Goal: Transaction & Acquisition: Subscribe to service/newsletter

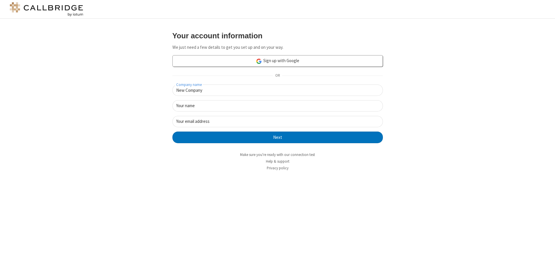
type input "New Company"
type input "New User"
type input "newUser@newUser.freesmackdown.b"
click button "Next" at bounding box center [277, 137] width 210 height 12
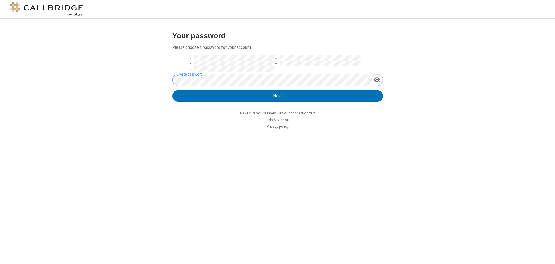
click at [172, 90] on button "Next" at bounding box center [277, 96] width 210 height 12
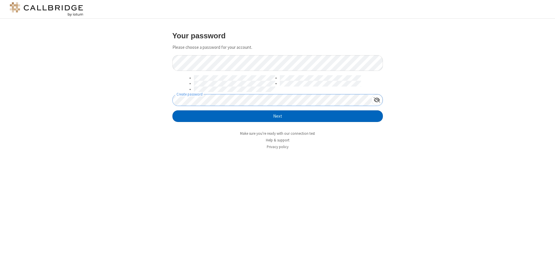
click at [277, 116] on button "Next" at bounding box center [277, 116] width 210 height 12
